Goal: Navigation & Orientation: Go to known website

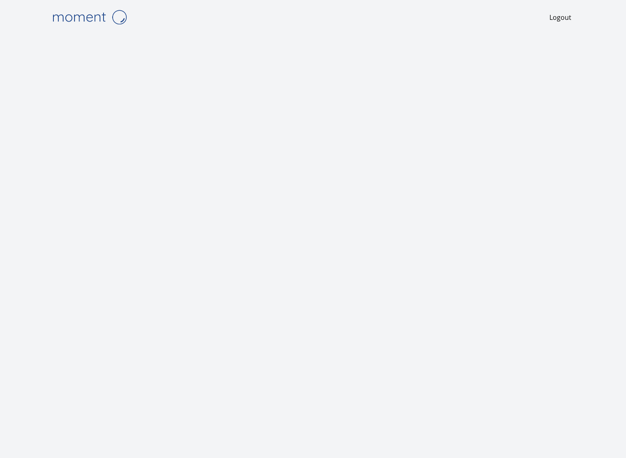
click at [101, 21] on img at bounding box center [89, 17] width 83 height 21
